Goal: Task Accomplishment & Management: Use online tool/utility

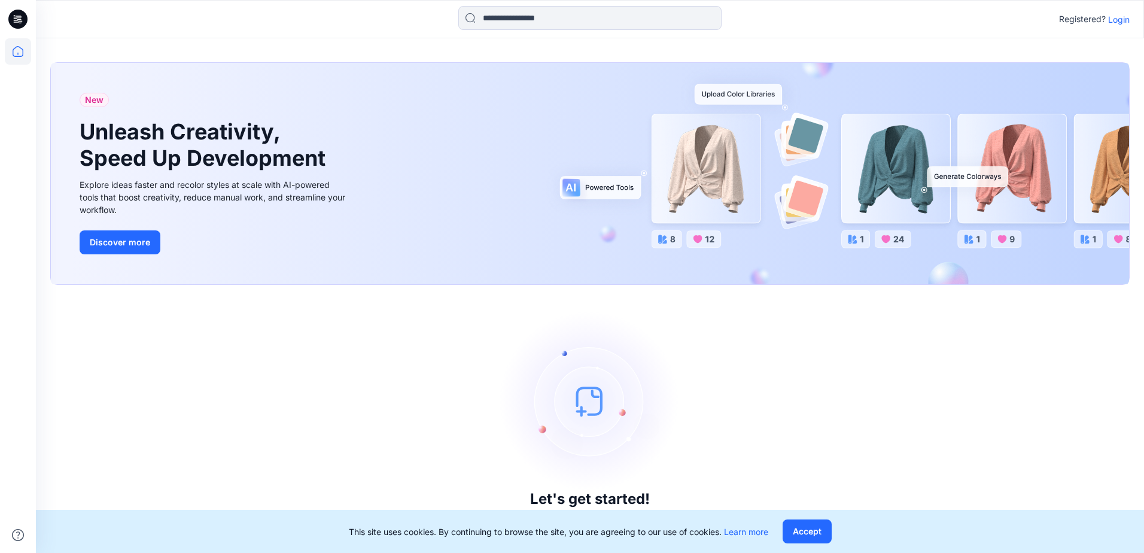
click at [1118, 13] on p "Login" at bounding box center [1119, 19] width 22 height 13
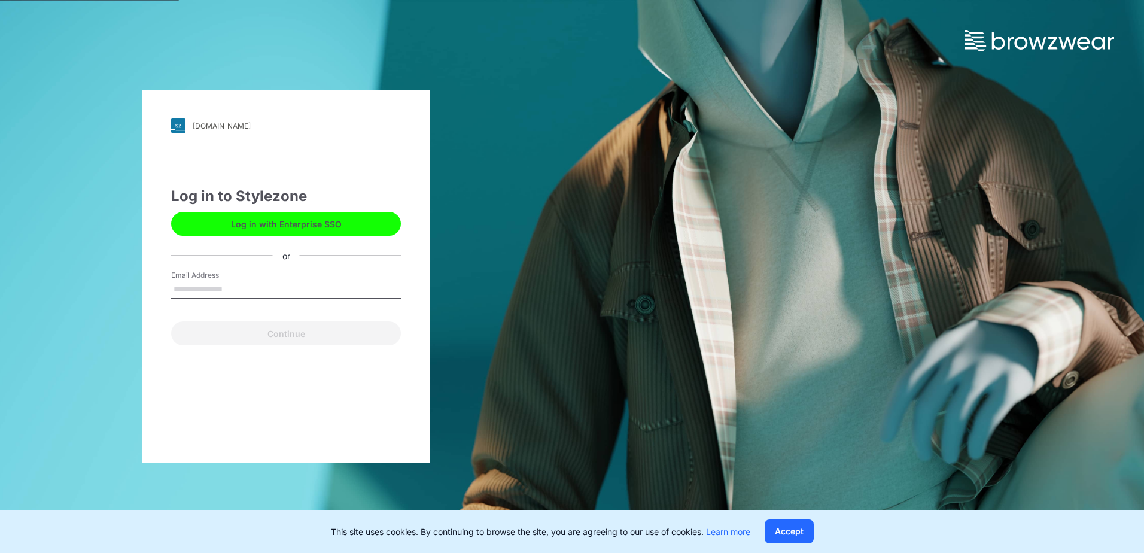
click at [184, 285] on input "Email Address" at bounding box center [286, 290] width 230 height 18
type input "**********"
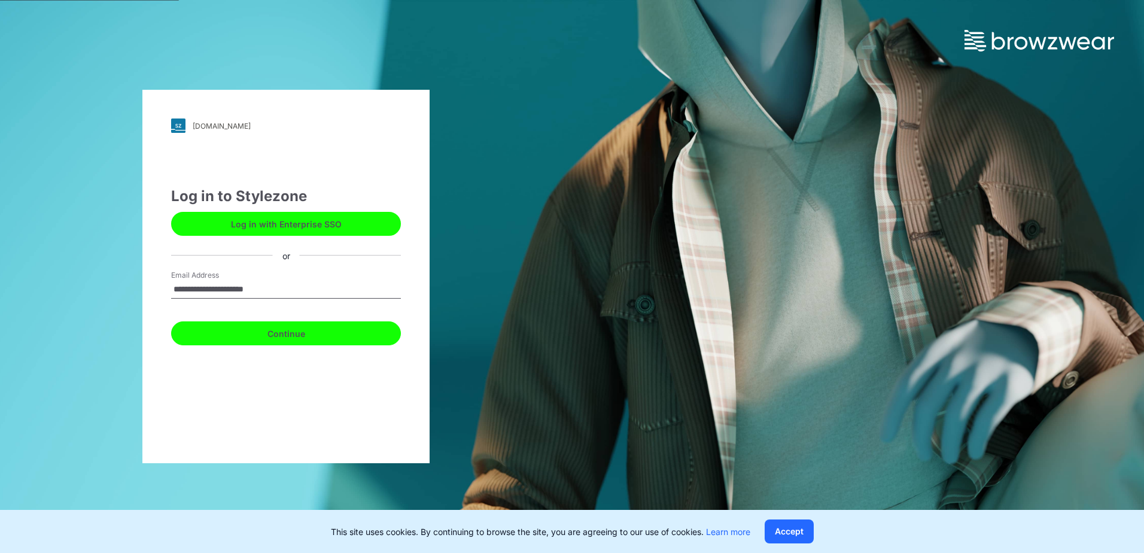
click at [306, 336] on button "Continue" at bounding box center [286, 333] width 230 height 24
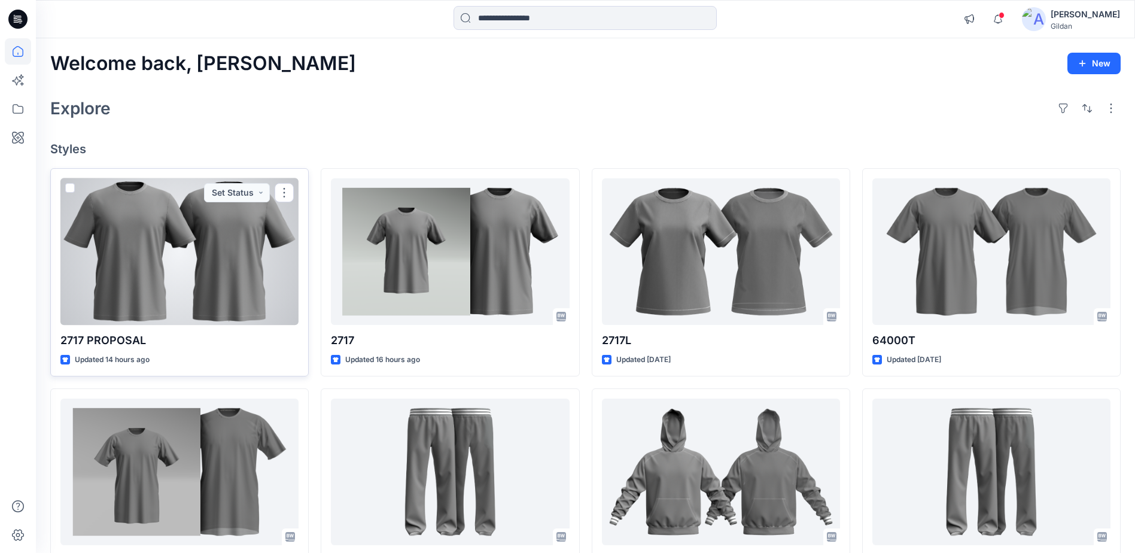
click at [209, 261] on div at bounding box center [179, 251] width 238 height 147
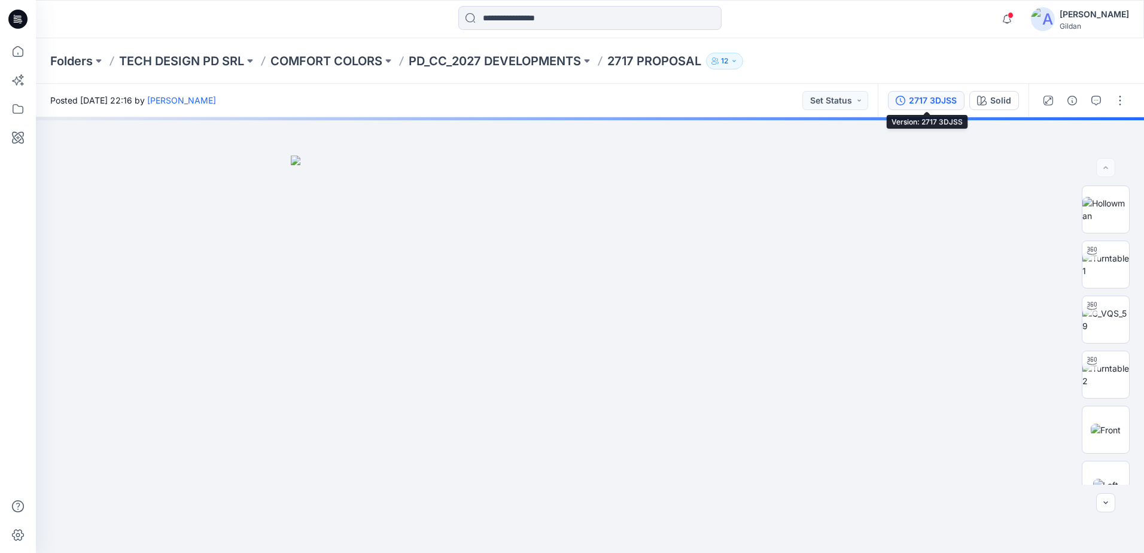
click at [914, 104] on div "2717 3DJSS" at bounding box center [933, 100] width 48 height 13
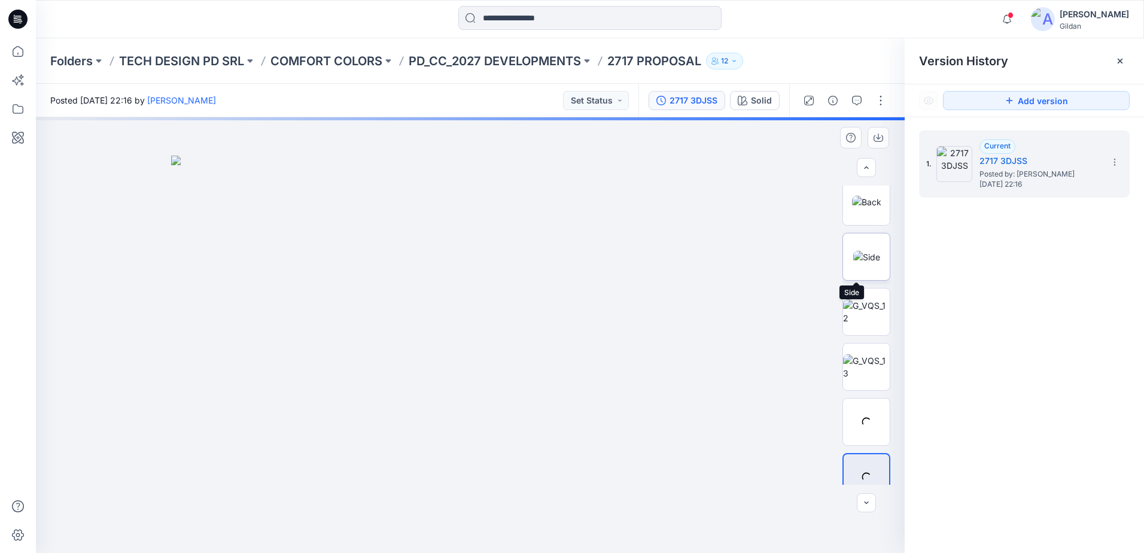
scroll to position [354, 0]
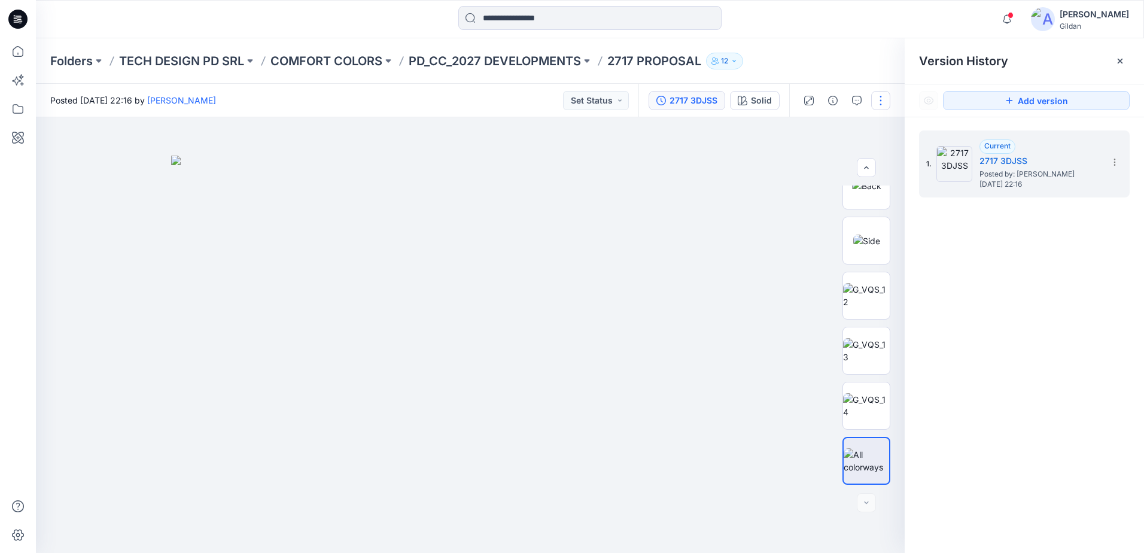
click at [886, 102] on button "button" at bounding box center [880, 100] width 19 height 19
click at [822, 162] on button "Edit" at bounding box center [831, 162] width 110 height 22
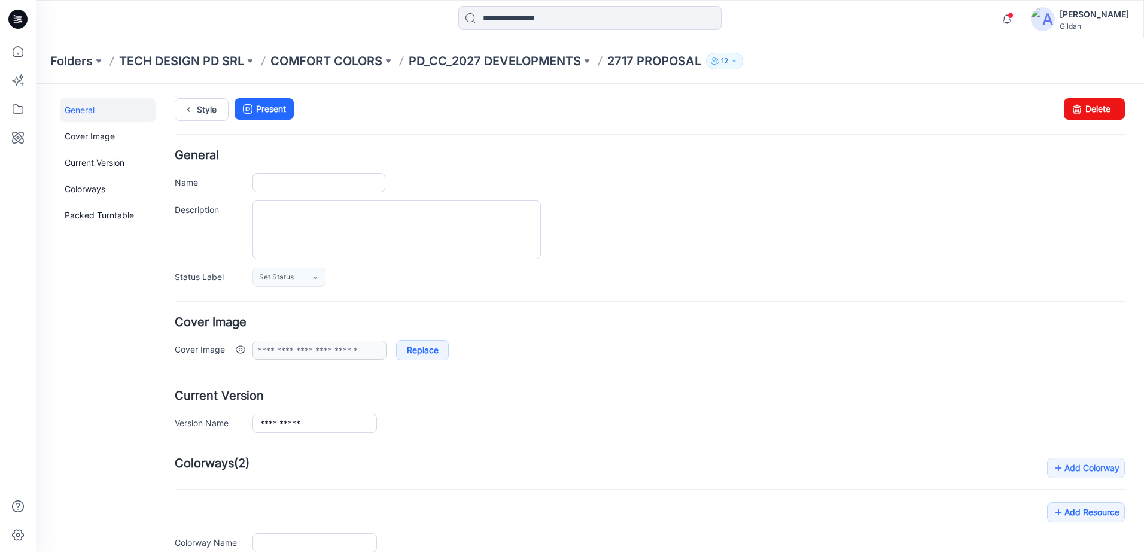
type input "**********"
type input "*****"
type input "**********"
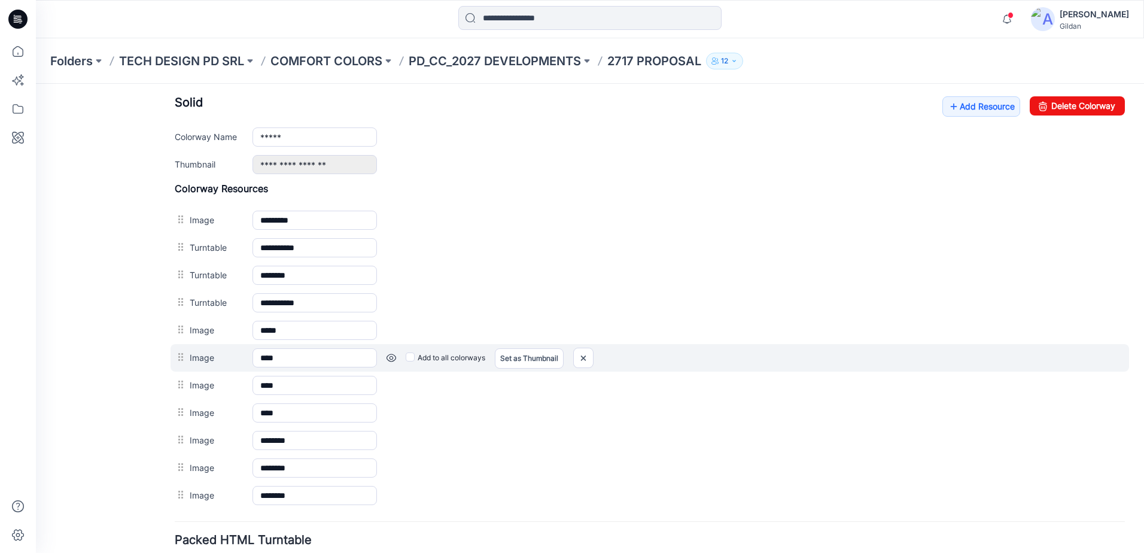
scroll to position [440, 0]
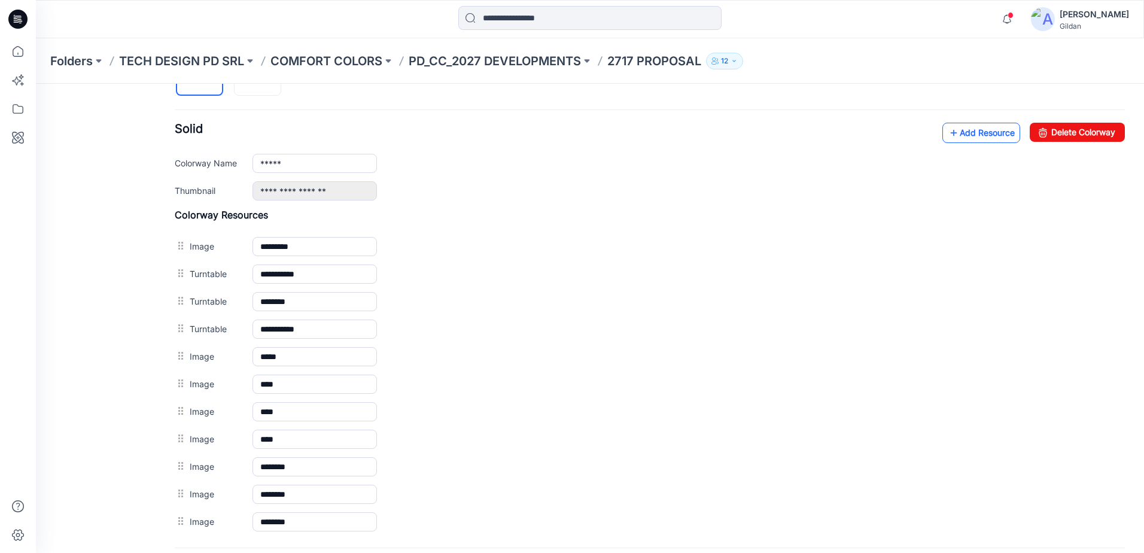
click at [968, 130] on link "Add Resource" at bounding box center [982, 133] width 78 height 20
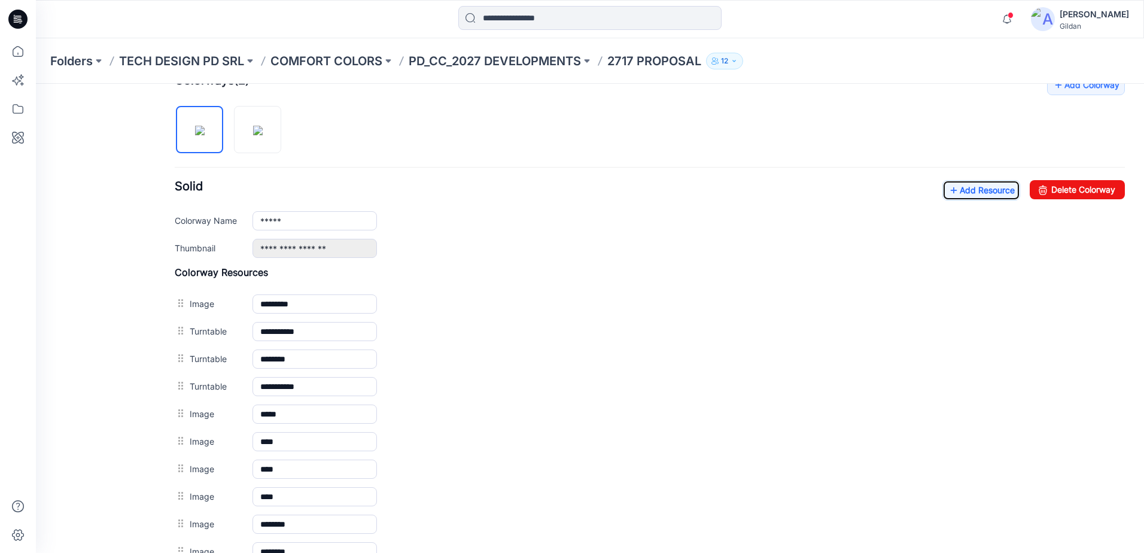
scroll to position [381, 0]
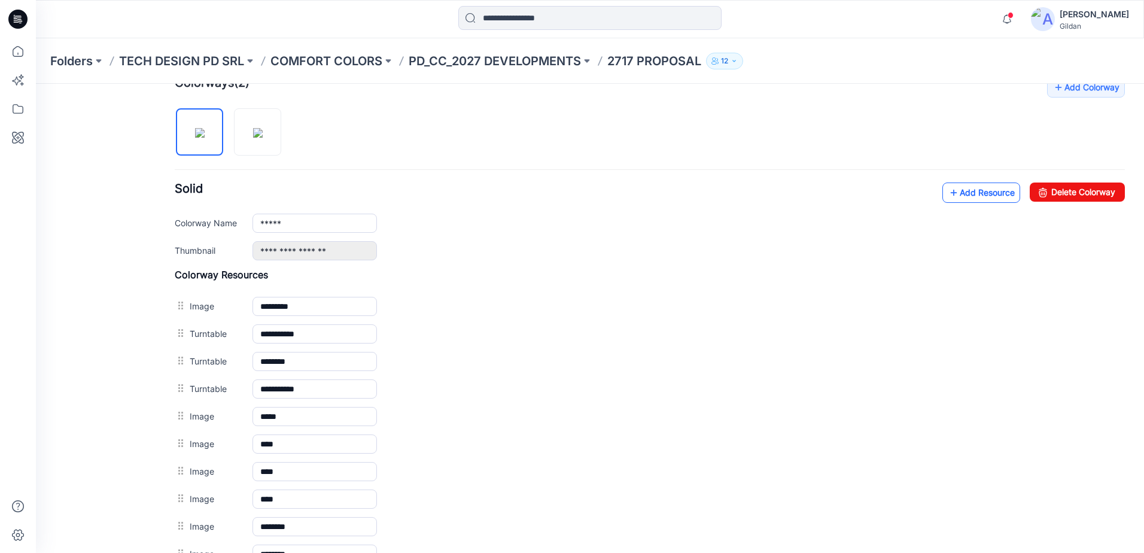
click at [994, 186] on link "Add Resource" at bounding box center [982, 193] width 78 height 20
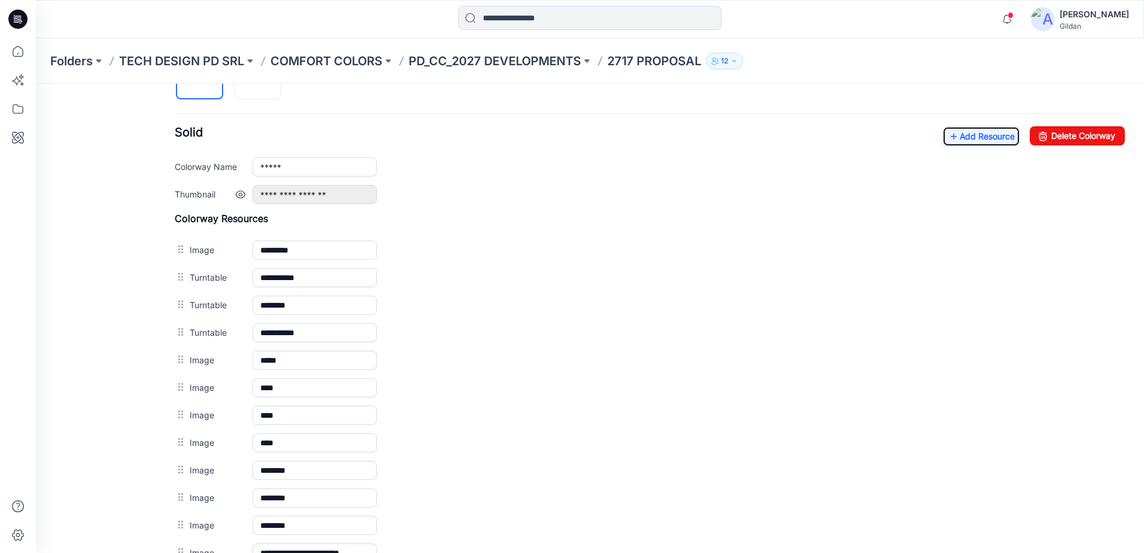
scroll to position [435, 0]
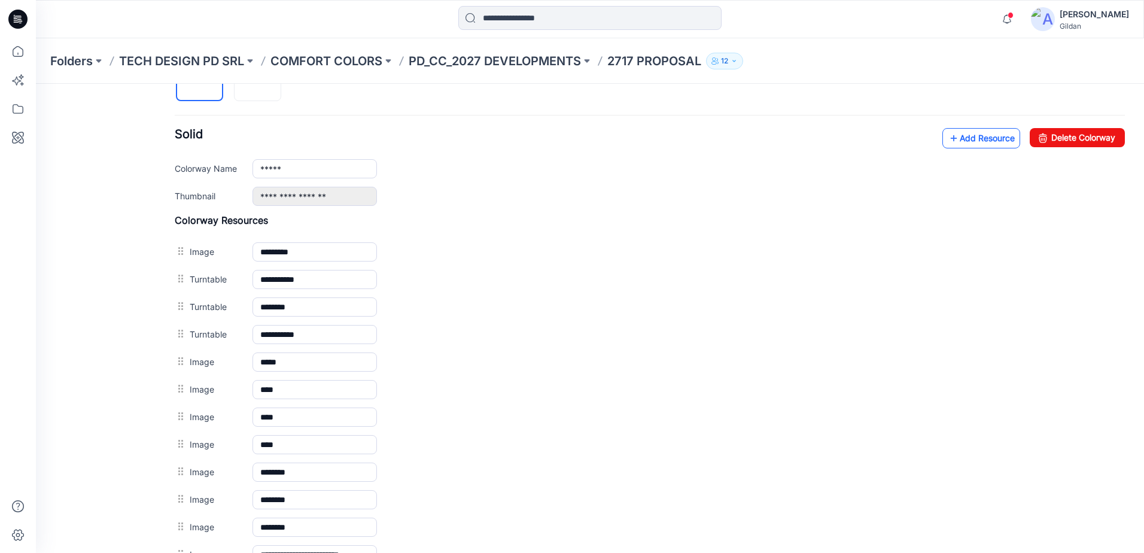
click at [976, 143] on link "Add Resource" at bounding box center [982, 138] width 78 height 20
click at [979, 139] on link "Add Resource" at bounding box center [982, 138] width 78 height 20
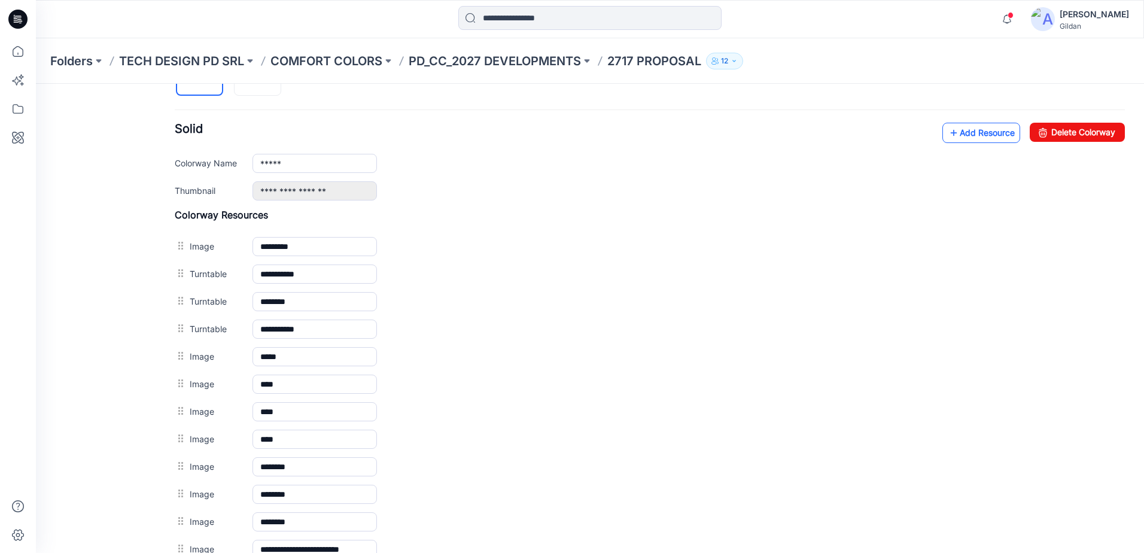
scroll to position [375, 0]
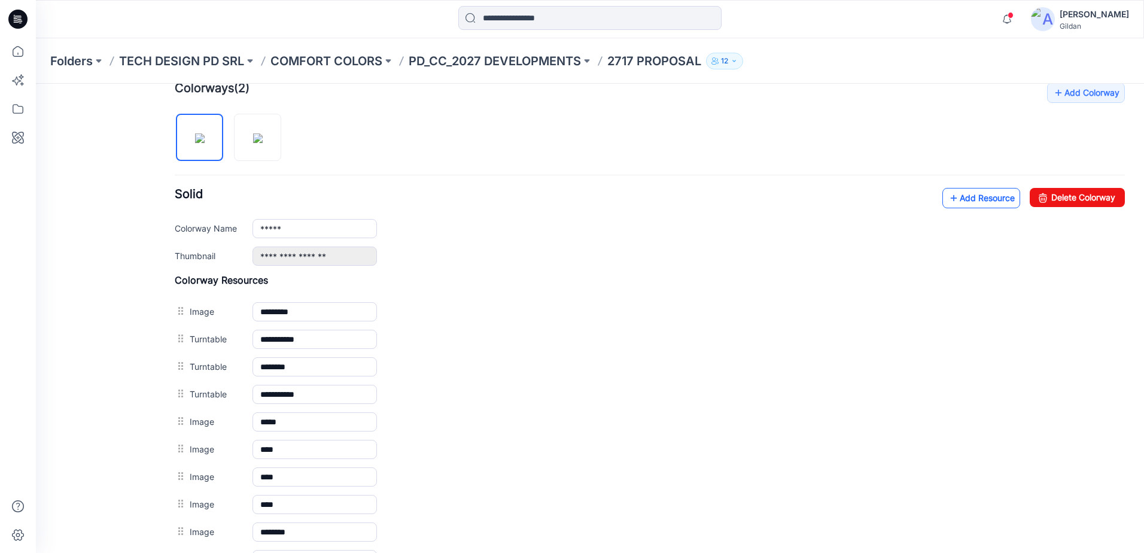
click at [969, 197] on link "Add Resource" at bounding box center [982, 198] width 78 height 20
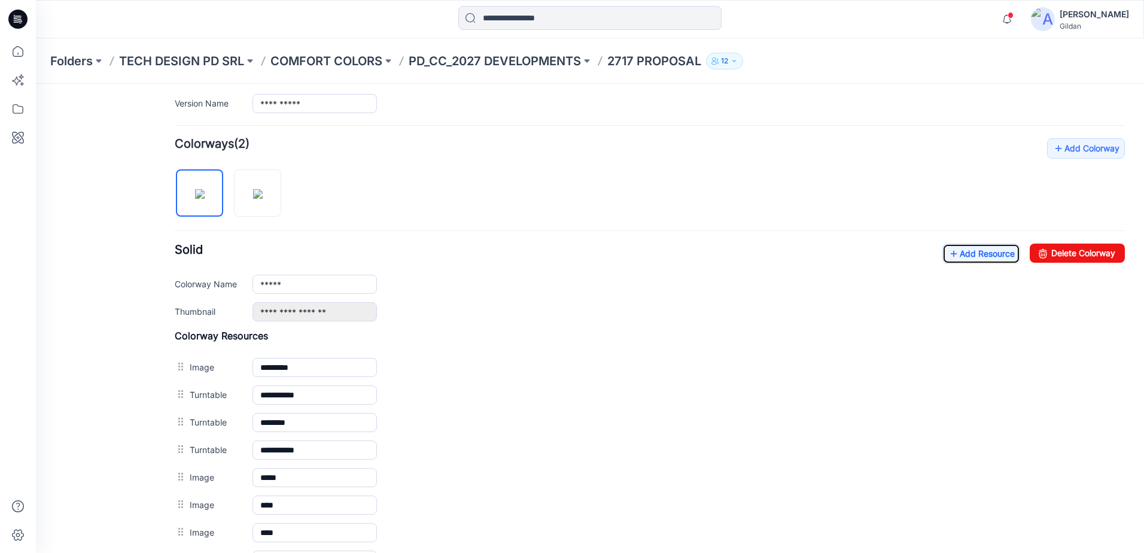
scroll to position [196, 0]
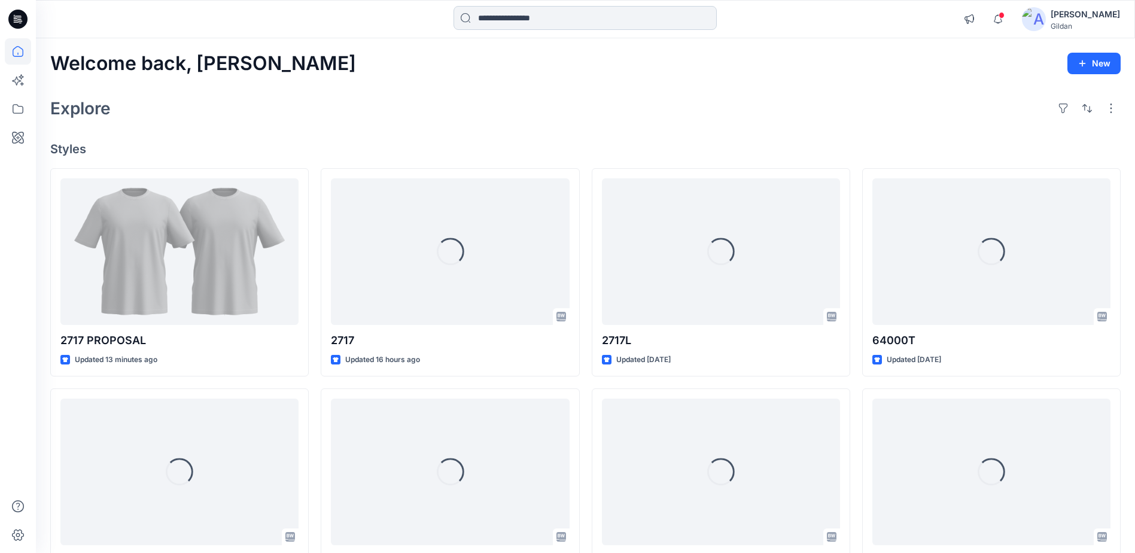
click at [502, 20] on input at bounding box center [585, 18] width 263 height 24
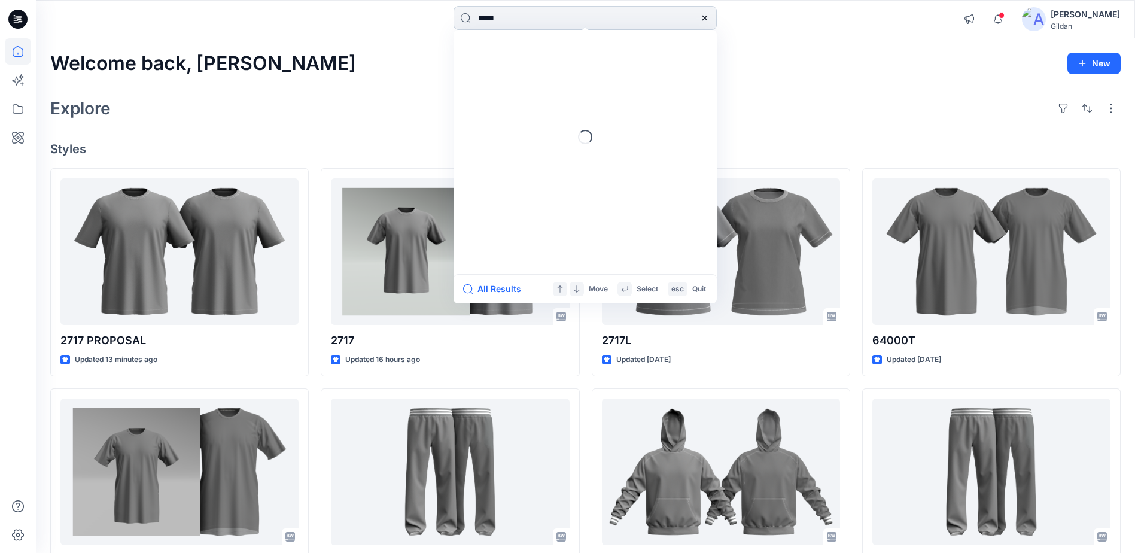
type input "*****"
click at [494, 67] on span "DEV" at bounding box center [486, 65] width 17 height 10
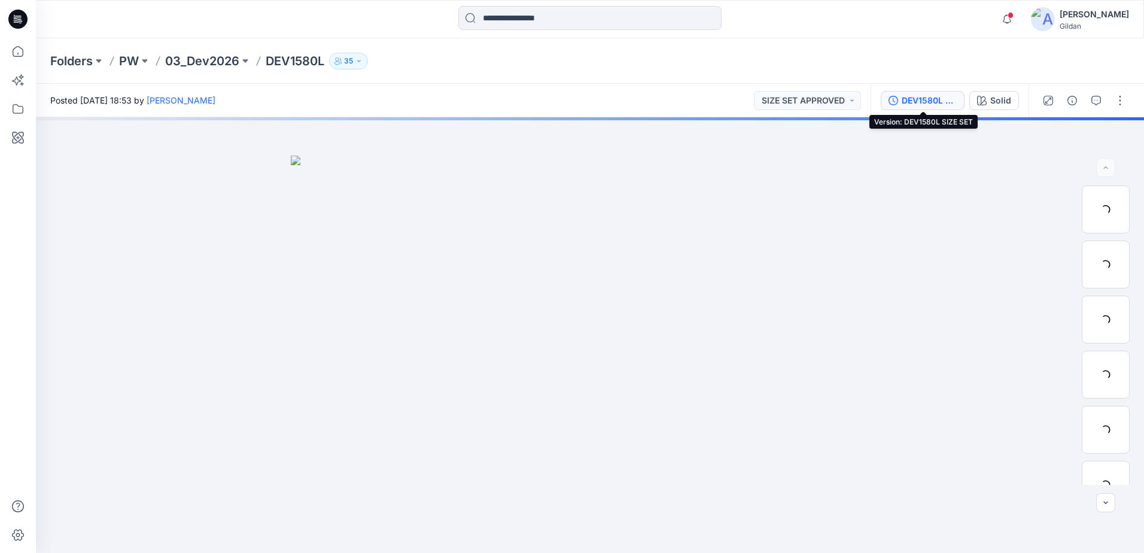
click at [926, 104] on div "DEV1580L SIZE SET" at bounding box center [929, 100] width 55 height 13
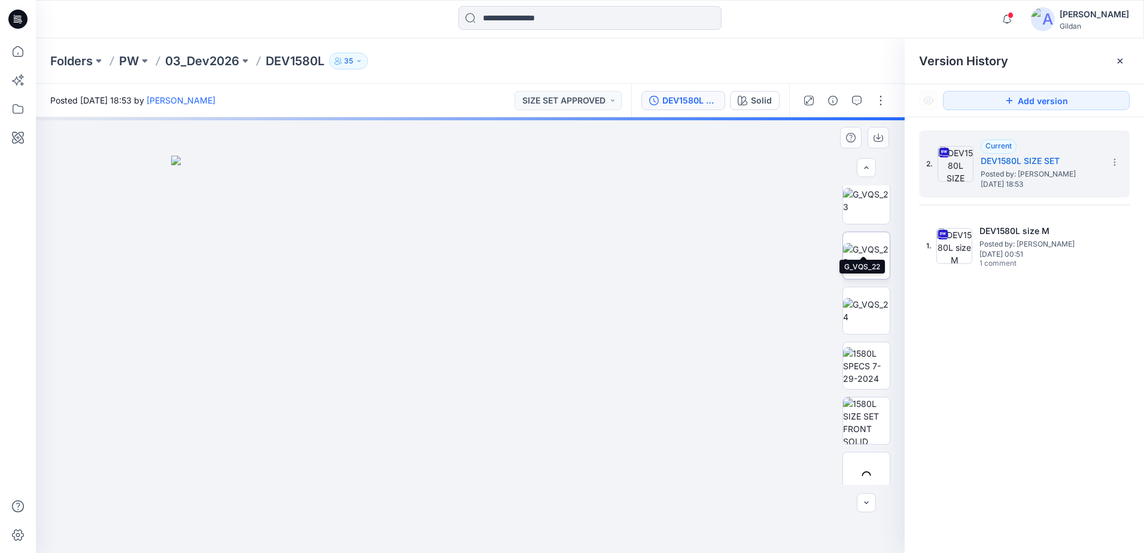
scroll to position [419, 0]
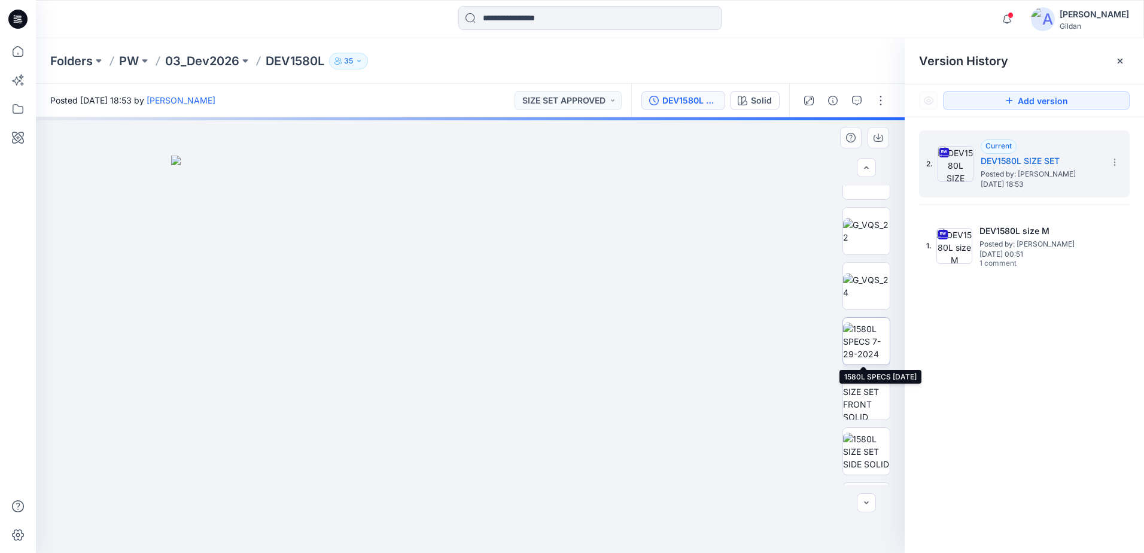
click at [864, 333] on img at bounding box center [866, 342] width 47 height 38
